Goal: Navigation & Orientation: Go to known website

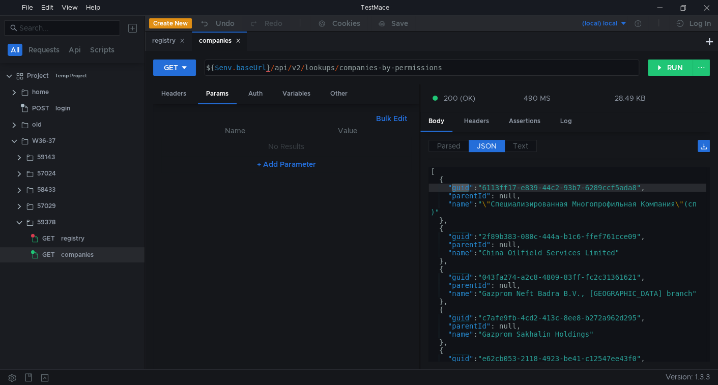
scroll to position [0, 4]
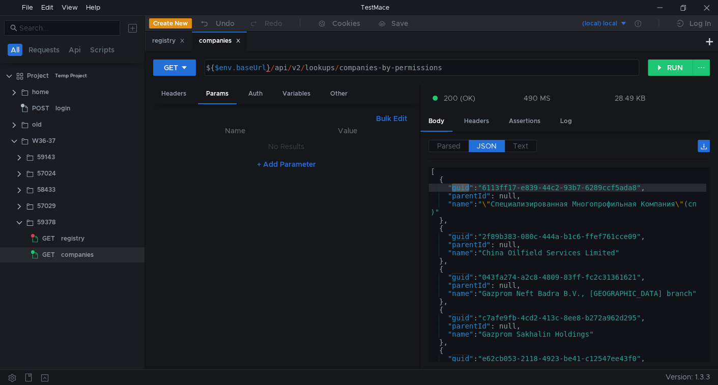
scroll to position [0, 4]
